Goal: Entertainment & Leisure: Consume media (video, audio)

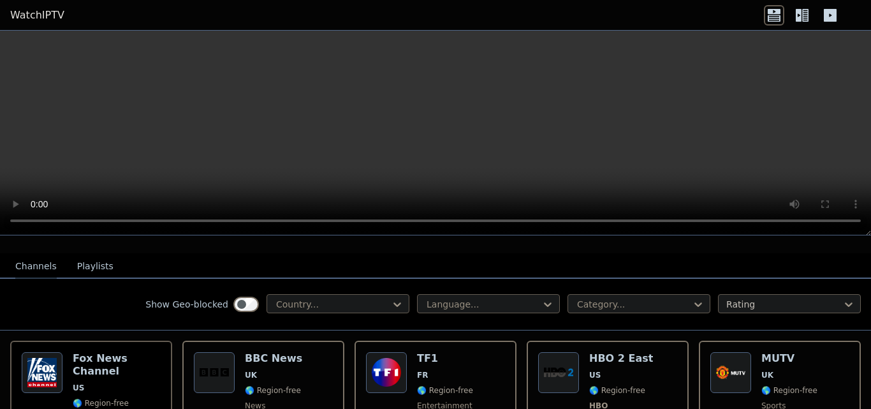
scroll to position [122, 0]
click at [374, 297] on div at bounding box center [333, 303] width 116 height 13
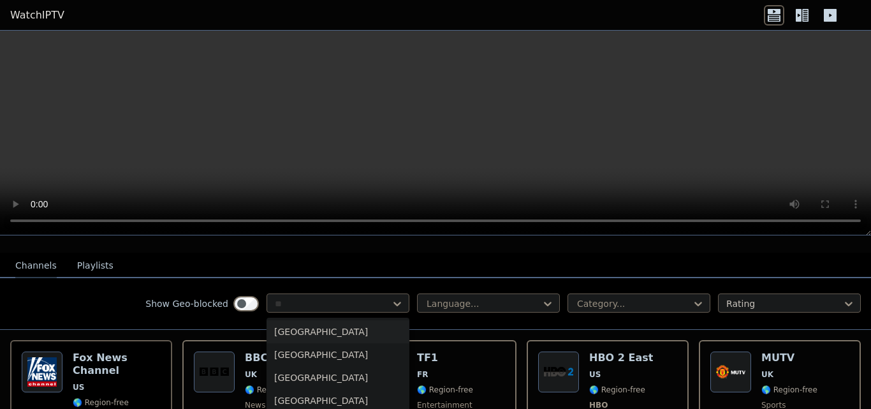
type input "***"
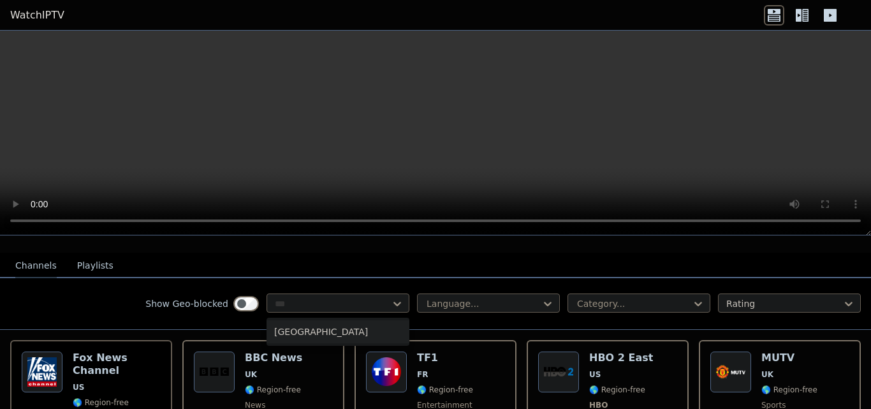
click at [292, 324] on div "[GEOGRAPHIC_DATA]" at bounding box center [337, 331] width 143 height 23
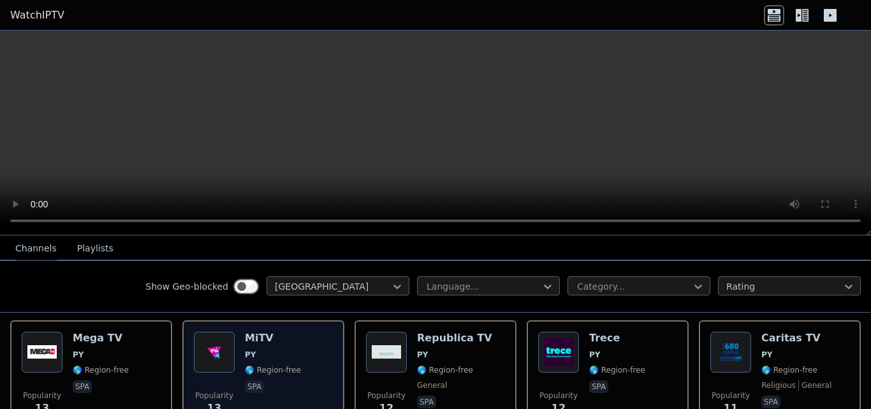
scroll to position [268, 0]
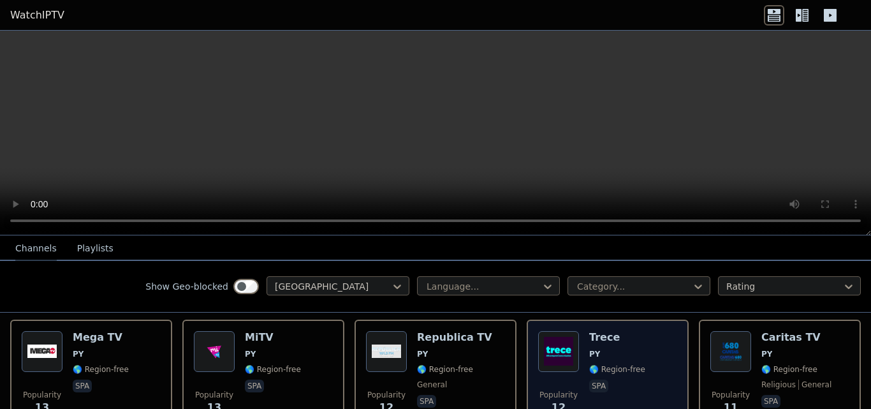
click at [596, 349] on span "PY" at bounding box center [617, 354] width 56 height 10
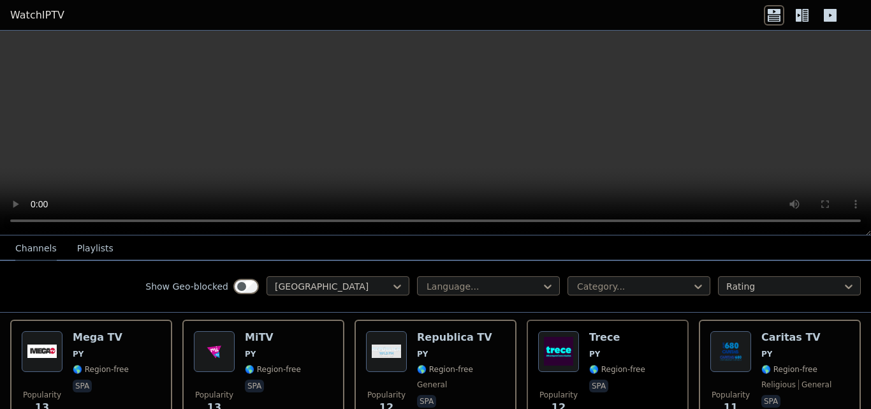
click at [472, 149] on video at bounding box center [435, 133] width 871 height 205
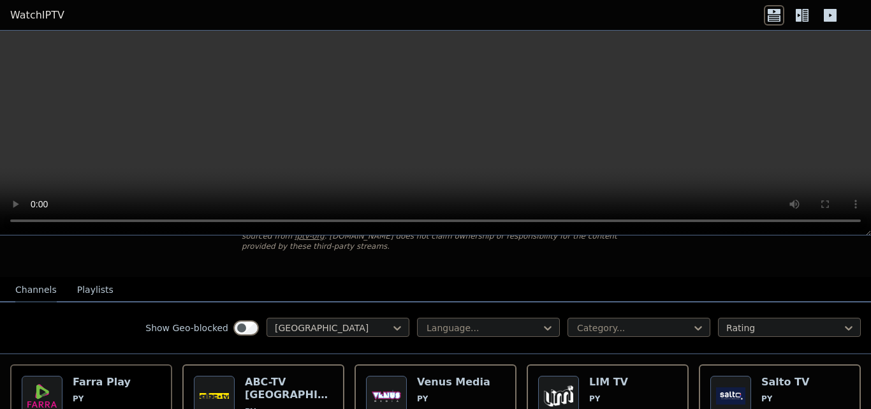
scroll to position [119, 0]
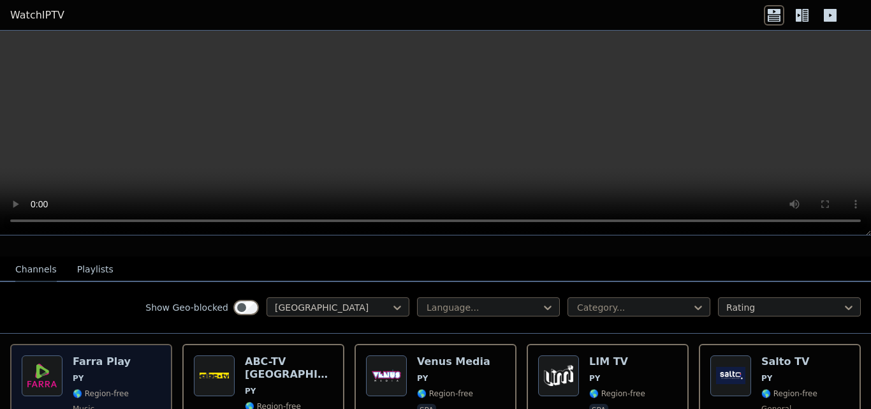
click at [127, 368] on div "Popularity 94 Farra Play PY 🌎 Region-free music spa" at bounding box center [91, 401] width 139 height 92
click at [48, 368] on img at bounding box center [42, 375] width 41 height 41
